Goal: Information Seeking & Learning: Learn about a topic

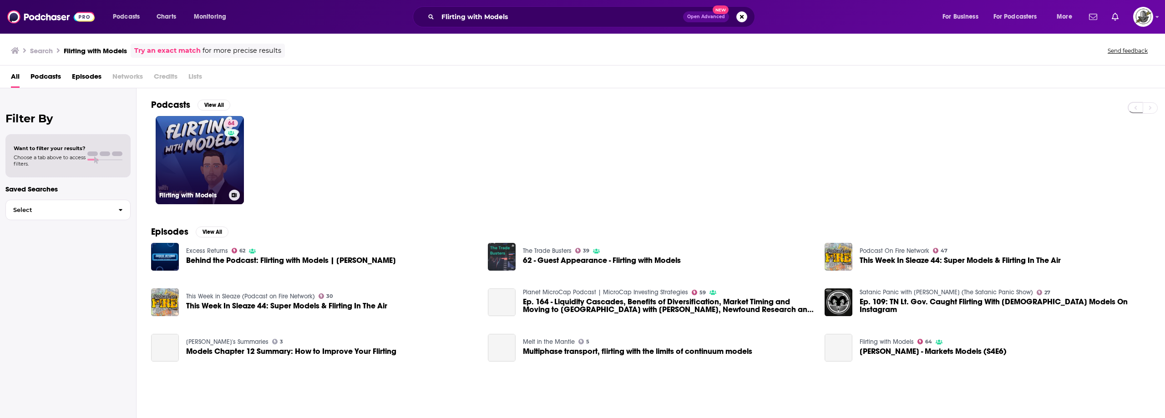
click at [214, 135] on link "64 Flirting with Models" at bounding box center [200, 160] width 88 height 88
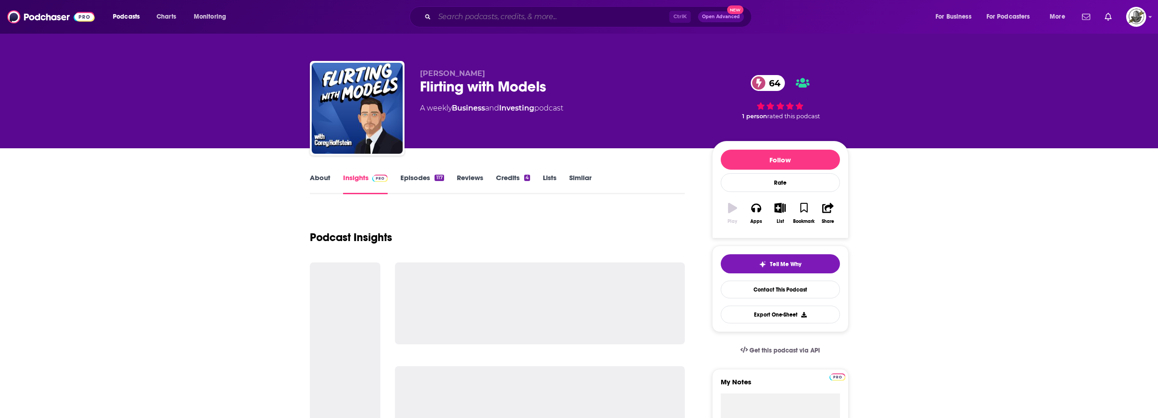
click at [563, 20] on input "Search podcasts, credits, & more..." at bounding box center [552, 17] width 235 height 15
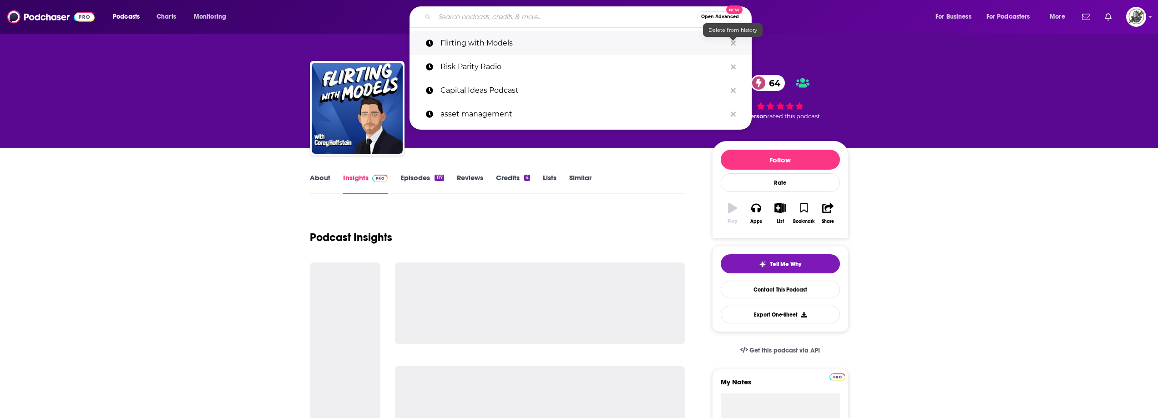
click at [731, 42] on icon "Search podcasts, credits, & more..." at bounding box center [733, 43] width 5 height 5
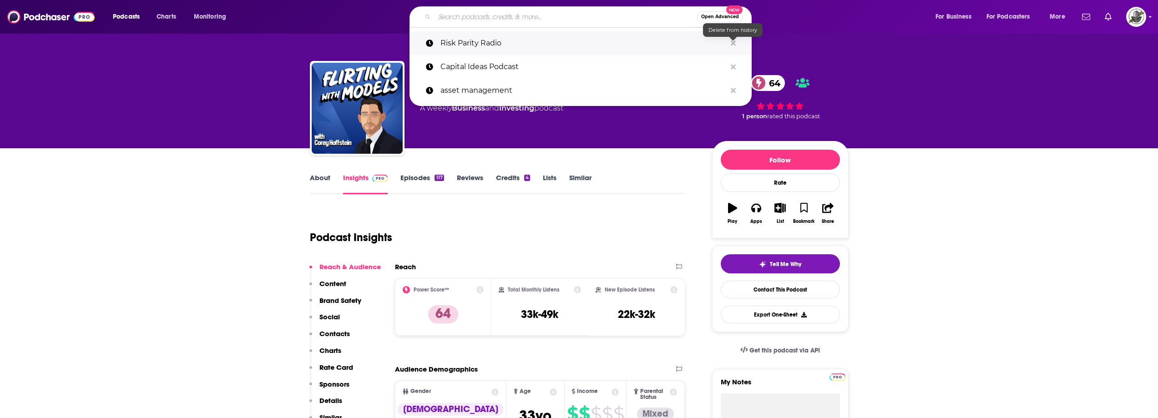
click at [735, 45] on icon "Search podcasts, credits, & more..." at bounding box center [733, 43] width 5 height 5
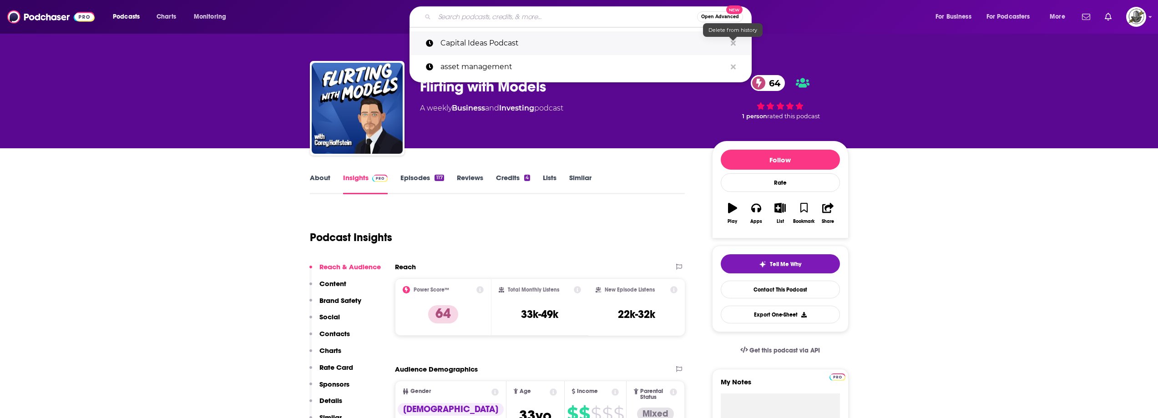
click at [735, 45] on icon "Search podcasts, credits, & more..." at bounding box center [733, 43] width 5 height 5
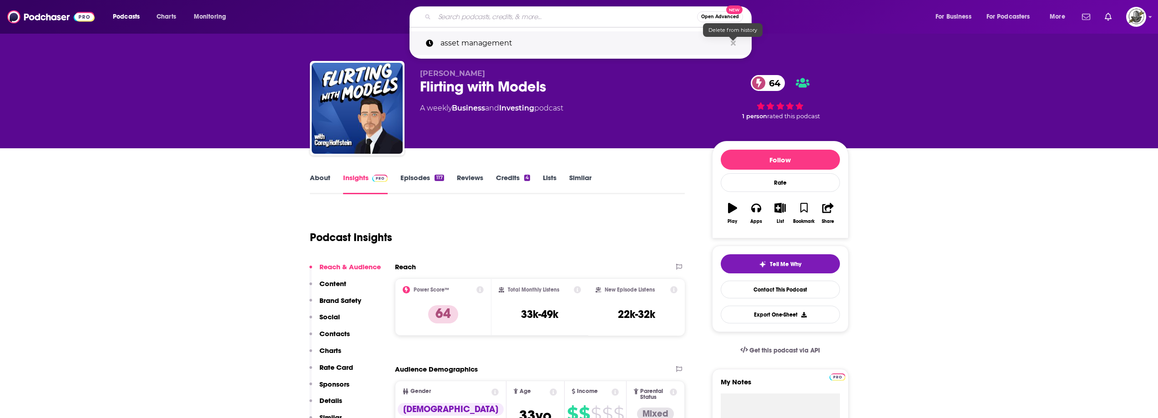
click at [735, 45] on icon "Search podcasts, credits, & more..." at bounding box center [733, 43] width 5 height 5
click at [629, 222] on div "Podcast Insights" at bounding box center [494, 232] width 368 height 46
